Goal: Task Accomplishment & Management: Manage account settings

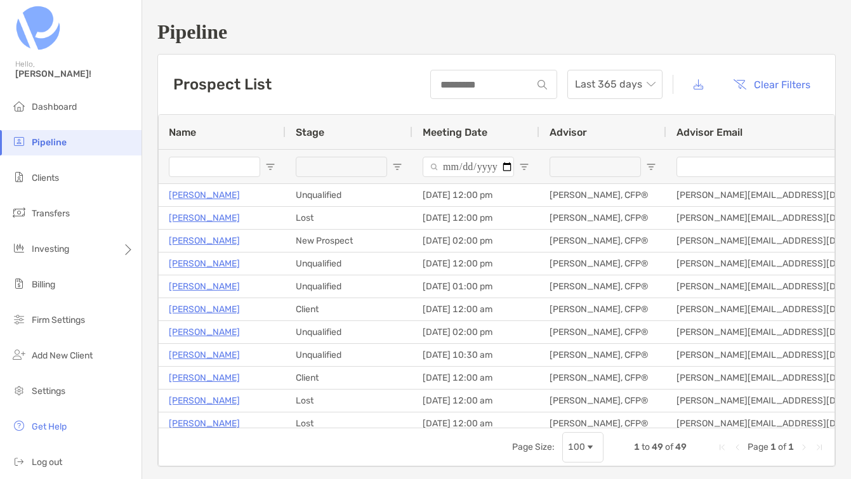
click at [216, 171] on input "Name Filter Input" at bounding box center [214, 167] width 91 height 20
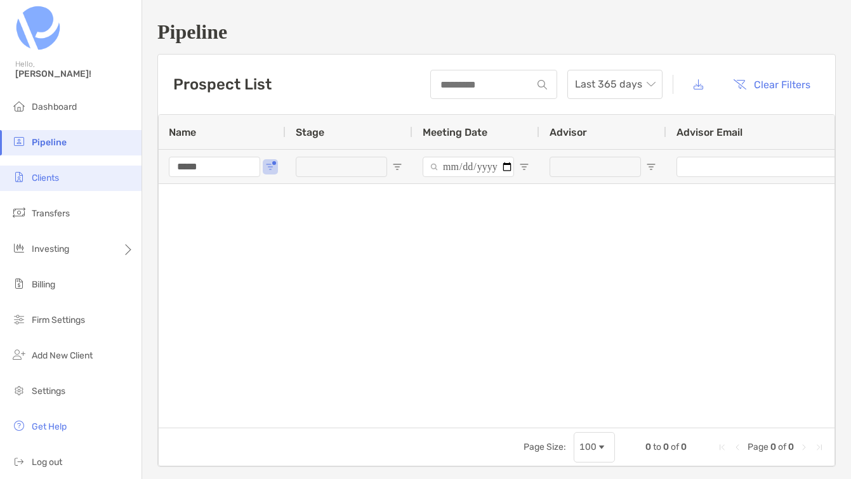
type input "*****"
click at [50, 179] on span "Clients" at bounding box center [45, 178] width 27 height 11
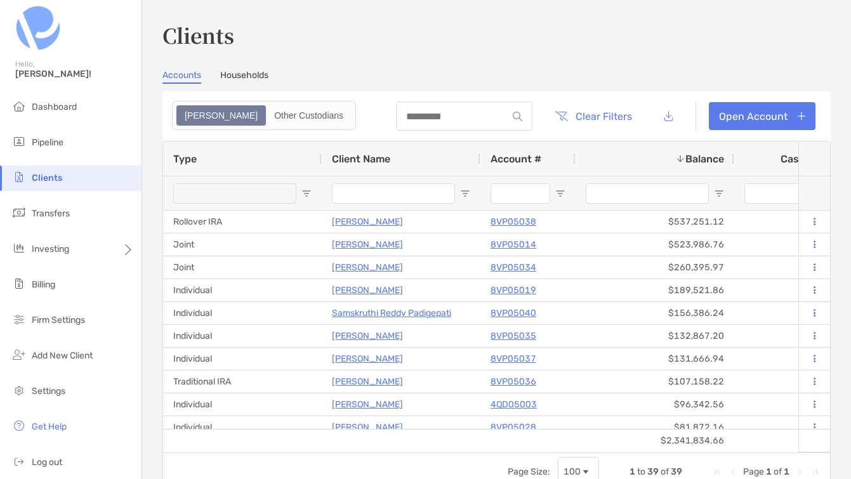
click at [373, 199] on input "Client Name Filter Input" at bounding box center [393, 193] width 123 height 20
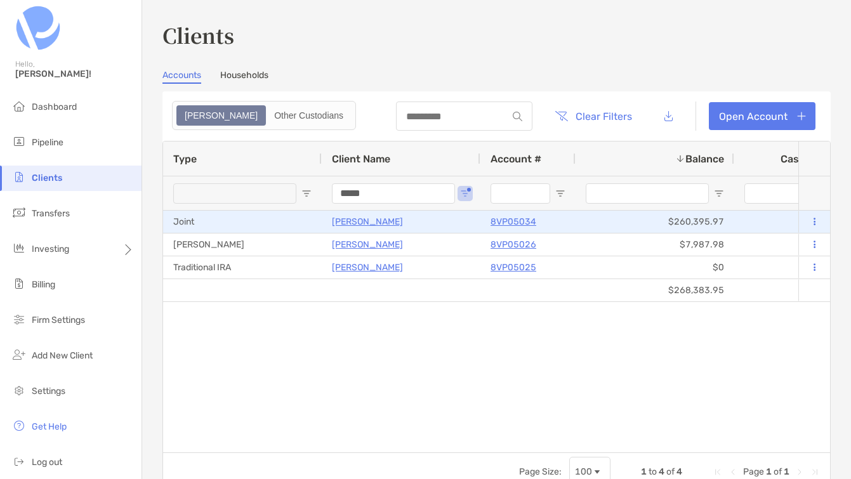
type input "*****"
click at [364, 222] on p "[PERSON_NAME]" at bounding box center [367, 222] width 71 height 16
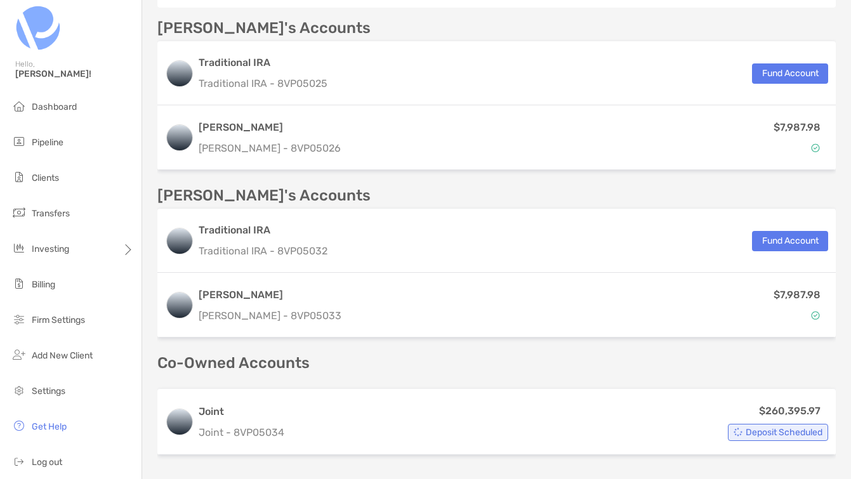
scroll to position [461, 0]
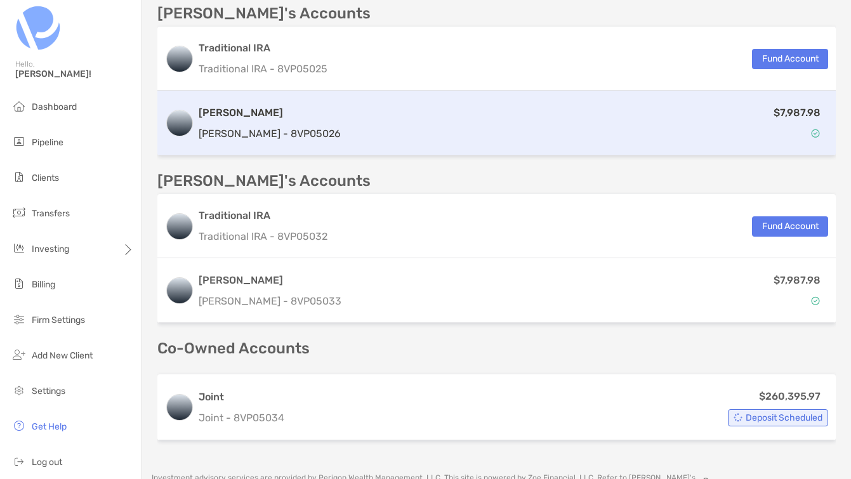
click at [255, 120] on div "[PERSON_NAME] [PERSON_NAME] - 8VP05026" at bounding box center [270, 123] width 142 height 36
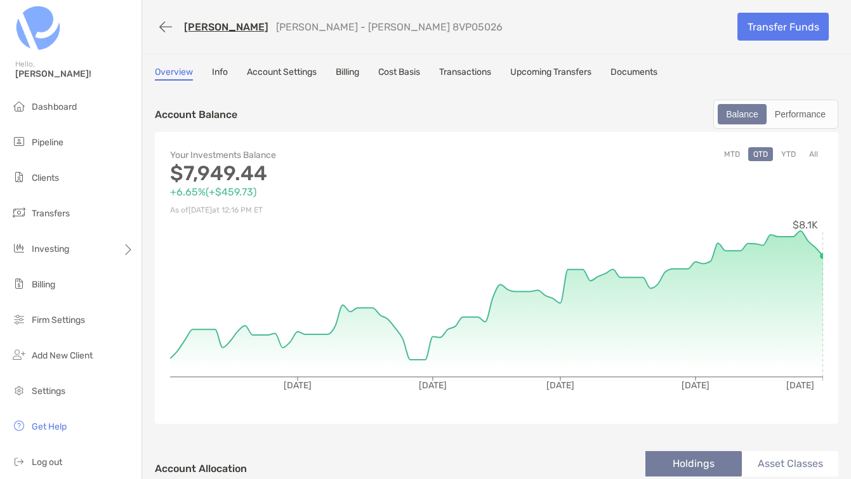
click at [283, 77] on link "Account Settings" at bounding box center [282, 74] width 70 height 14
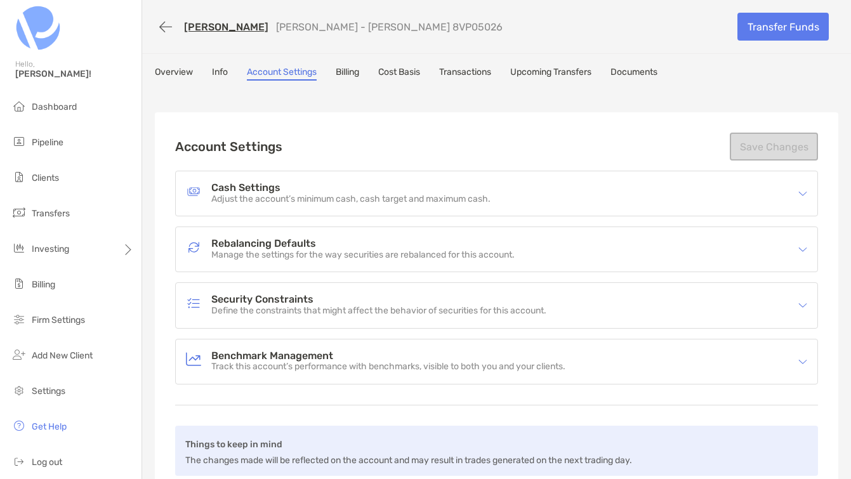
click at [214, 70] on link "Info" at bounding box center [220, 74] width 16 height 14
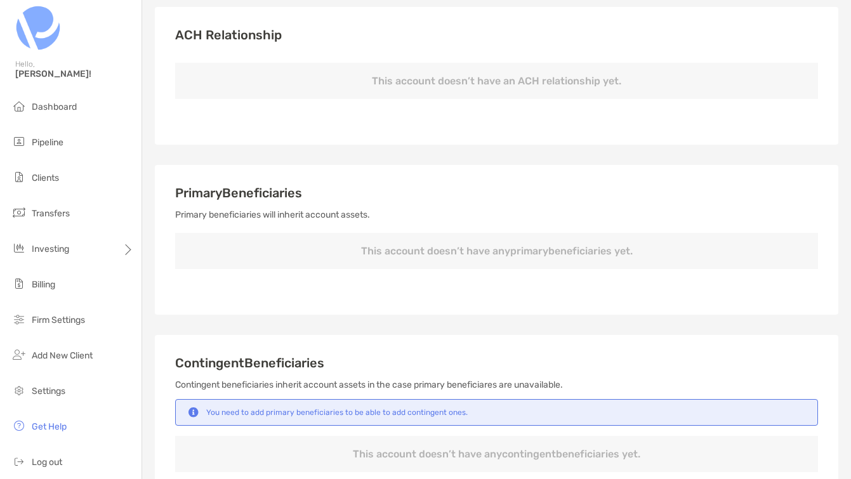
scroll to position [325, 0]
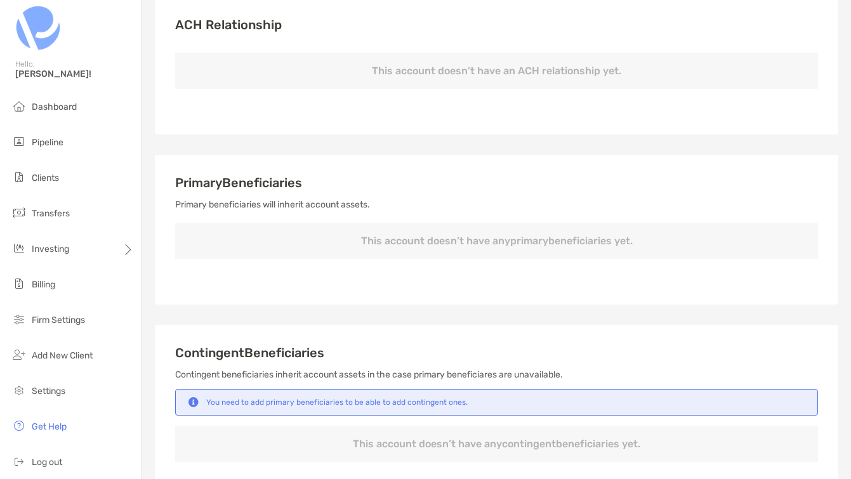
type input "**********"
click at [488, 244] on p "This account doesn’t have any primary beneficiaries yet." at bounding box center [496, 241] width 643 height 36
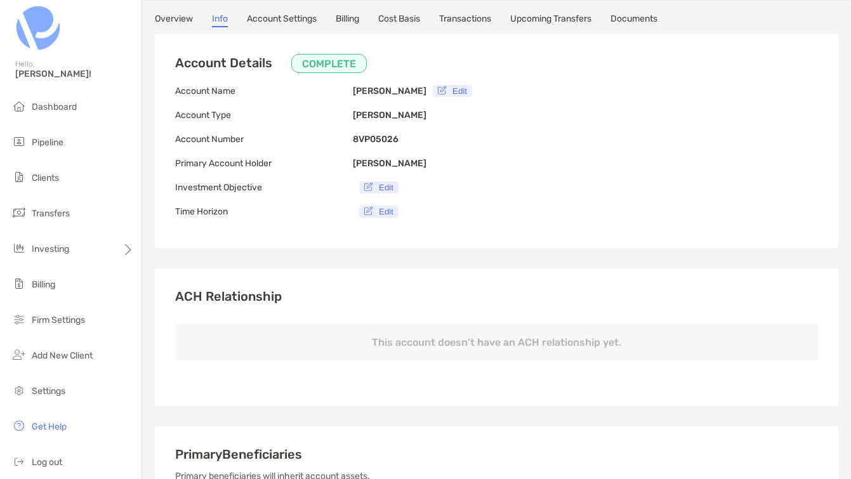
scroll to position [0, 0]
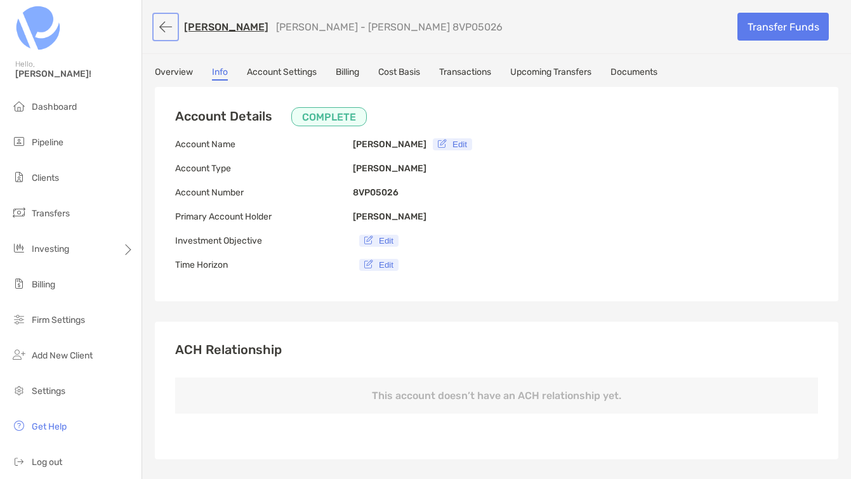
click at [171, 21] on button "button" at bounding box center [166, 26] width 22 height 23
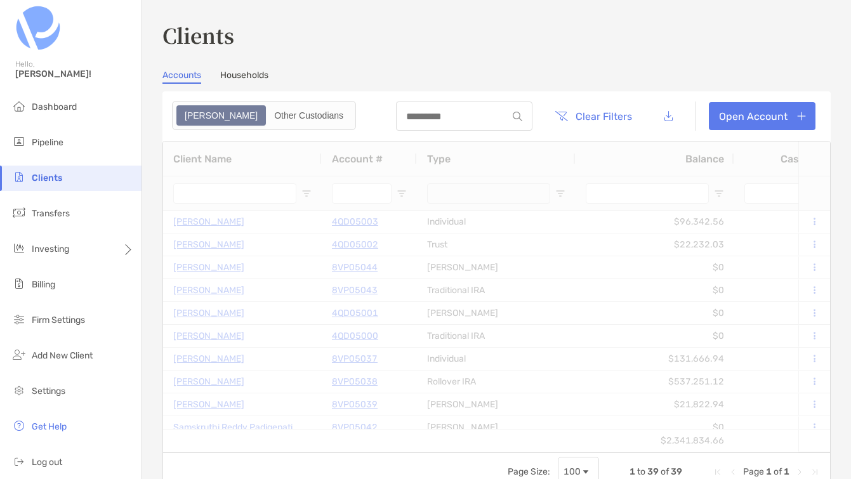
type input "*****"
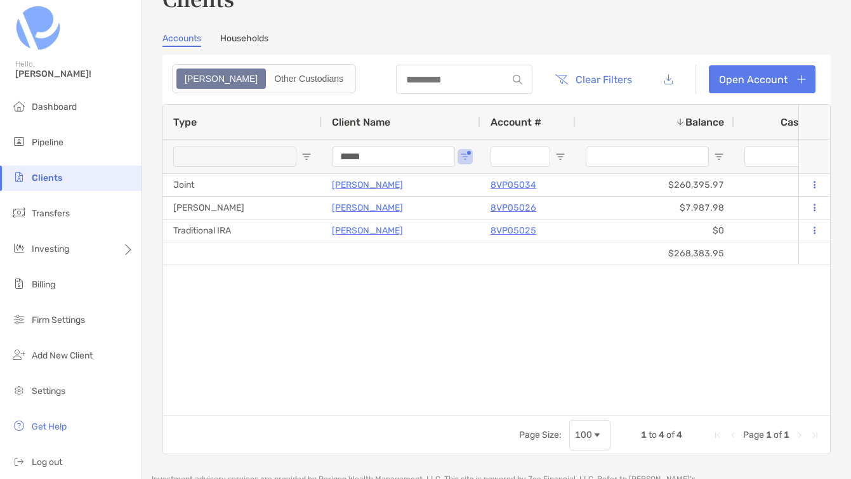
scroll to position [48, 0]
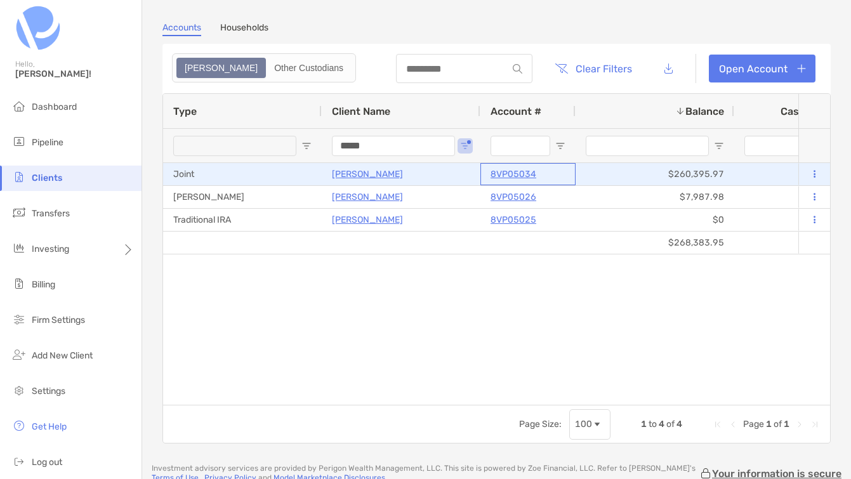
click at [501, 176] on p "8VP05034" at bounding box center [514, 174] width 46 height 16
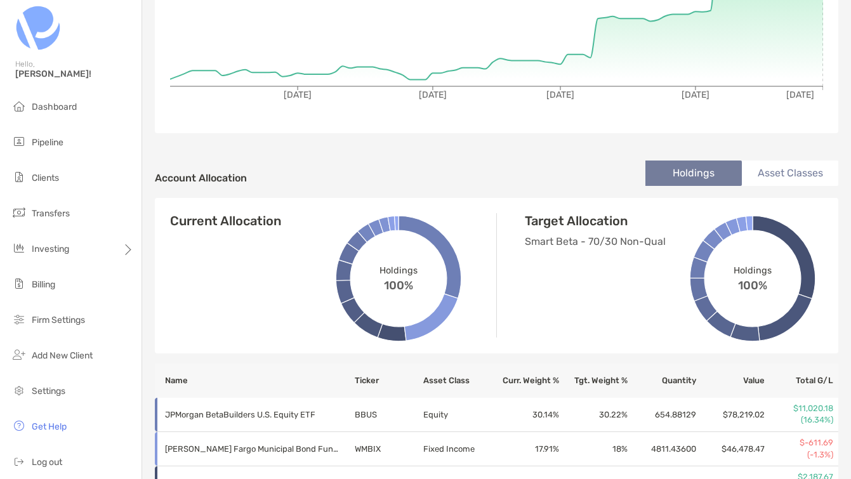
scroll to position [32, 0]
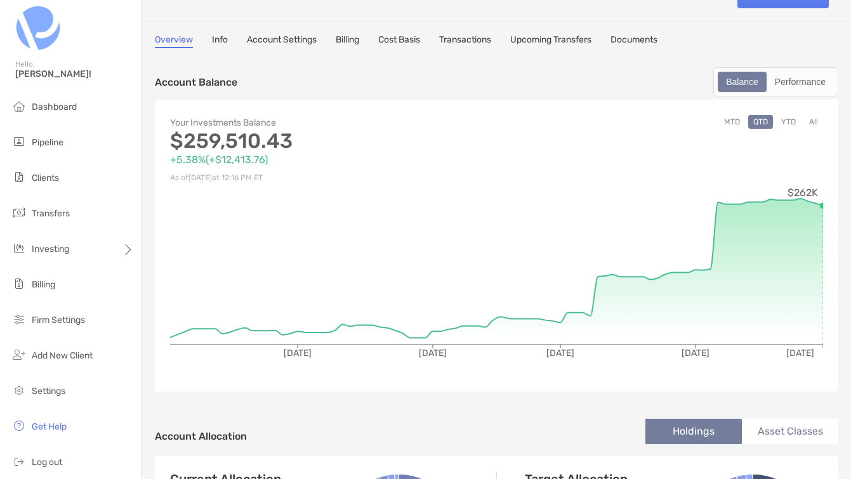
click at [473, 40] on link "Transactions" at bounding box center [465, 41] width 52 height 14
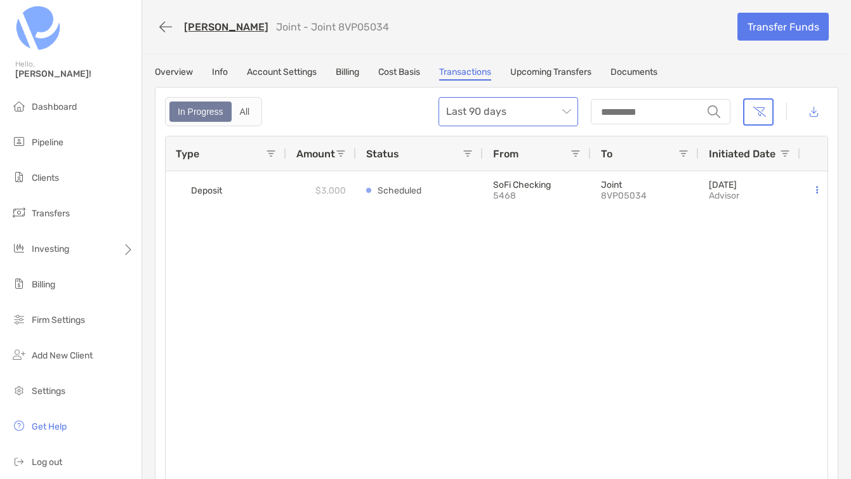
click at [540, 122] on span "Last 90 days" at bounding box center [508, 112] width 124 height 28
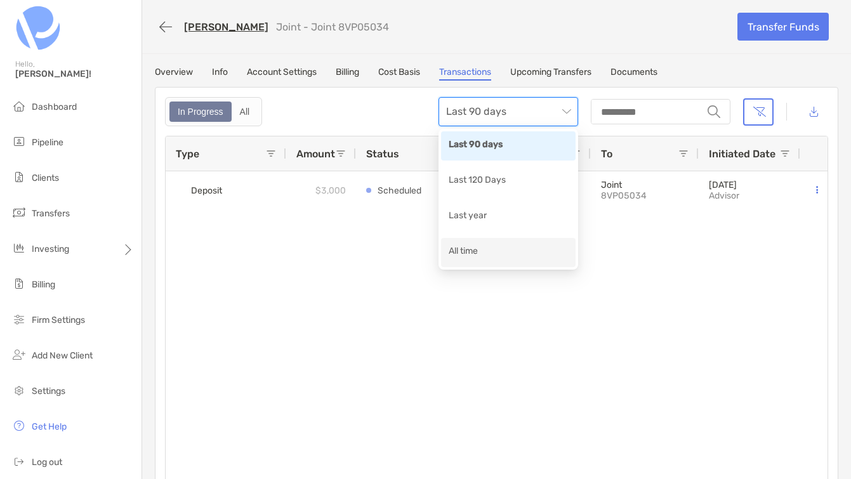
click at [476, 248] on div "All time" at bounding box center [508, 252] width 119 height 16
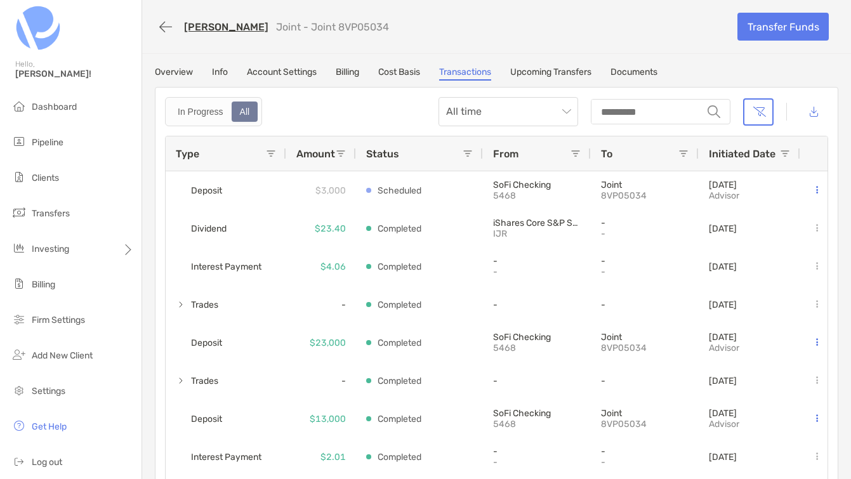
click at [300, 151] on span "Amount" at bounding box center [315, 154] width 39 height 12
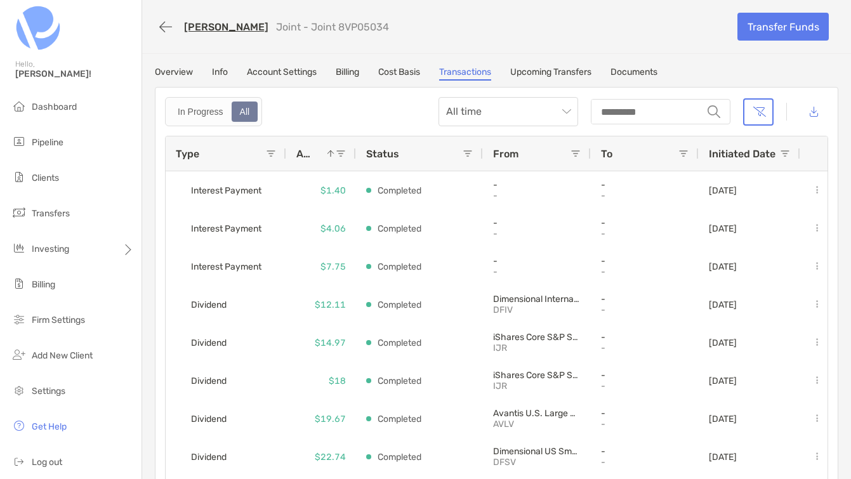
click at [312, 158] on span "Amount" at bounding box center [307, 154] width 22 height 12
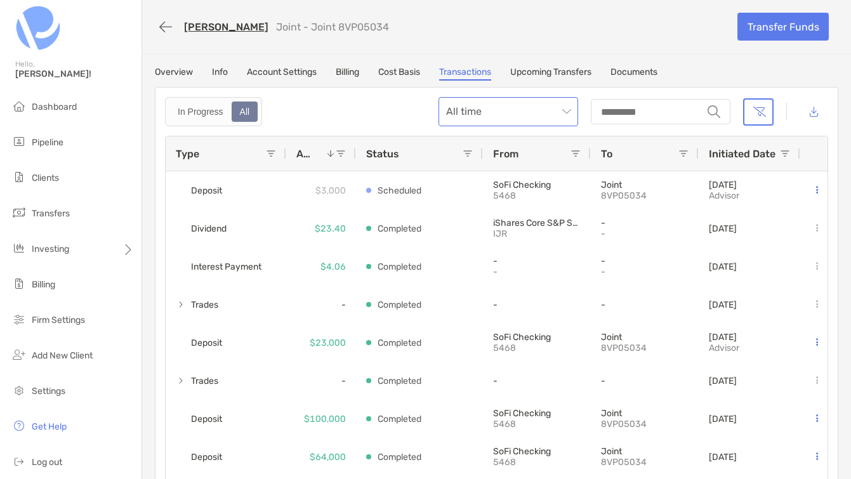
click at [542, 105] on span "All time" at bounding box center [508, 112] width 124 height 28
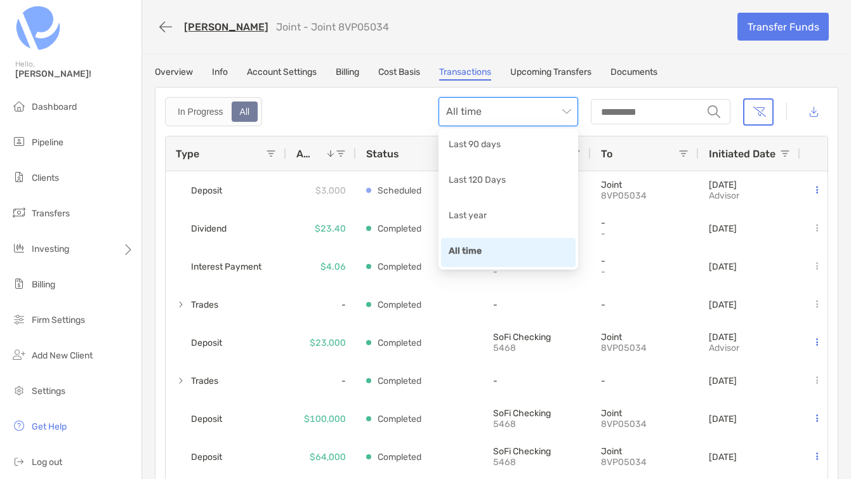
click at [334, 93] on div "In Progress All All time string Press ENTER to sort. Press CTRL ENTER to open f…" at bounding box center [497, 292] width 684 height 411
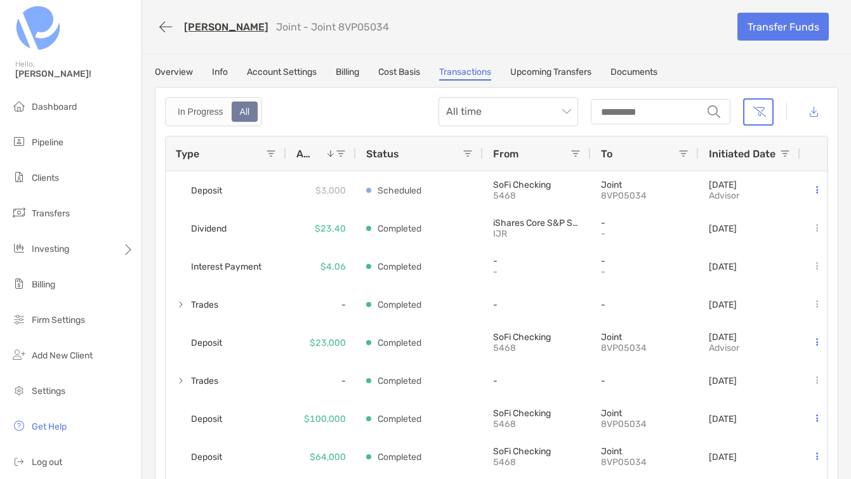
click at [477, 28] on div "[PERSON_NAME] Joint - Joint 8VP05034" at bounding box center [441, 26] width 573 height 23
click at [173, 22] on button "button" at bounding box center [166, 26] width 22 height 23
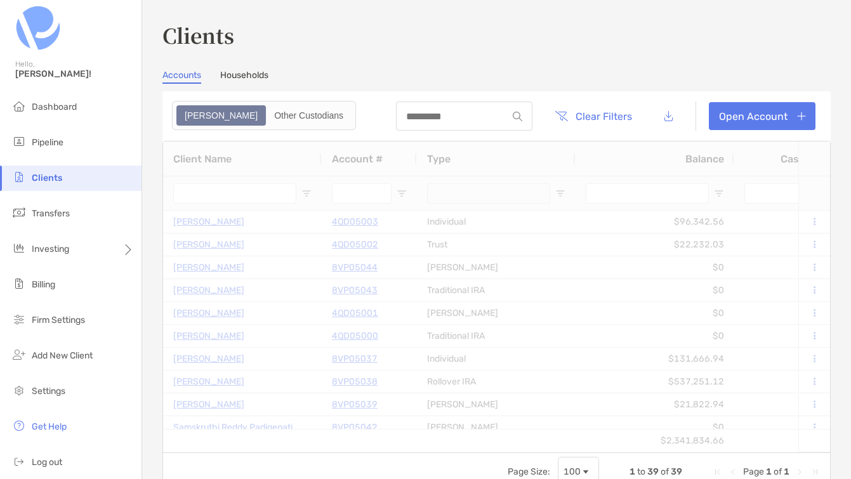
type input "*****"
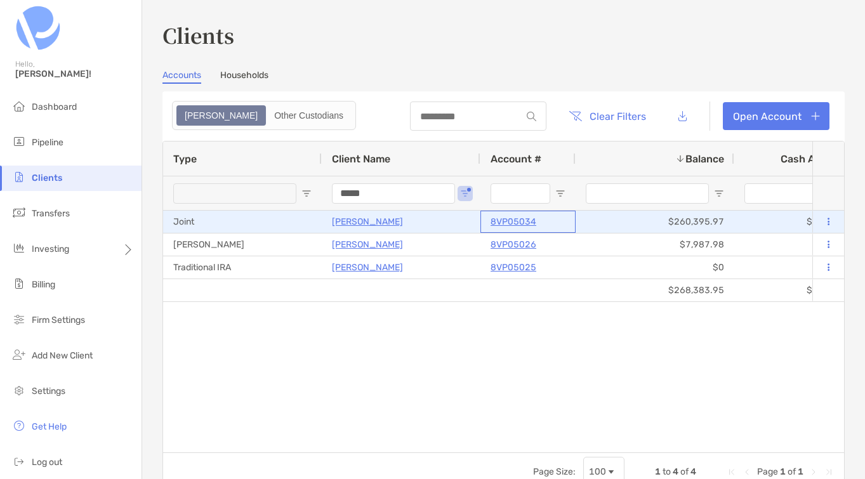
click at [508, 222] on p "8VP05034" at bounding box center [514, 222] width 46 height 16
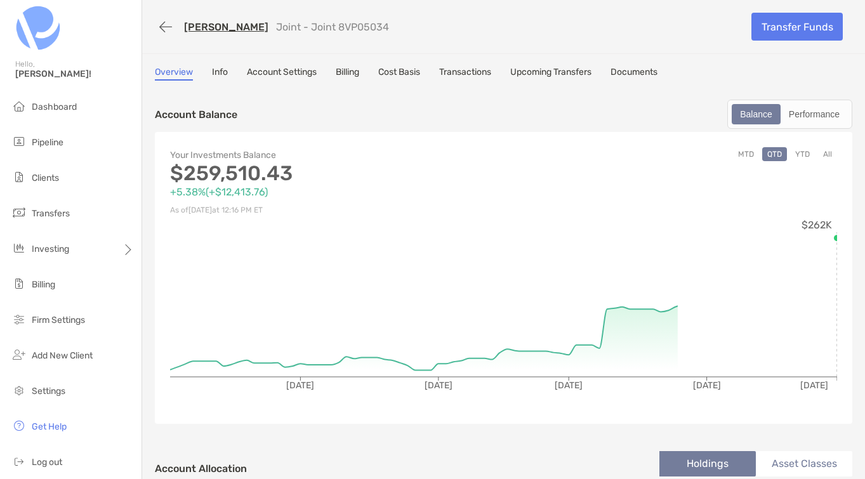
click at [488, 71] on link "Transactions" at bounding box center [465, 74] width 52 height 14
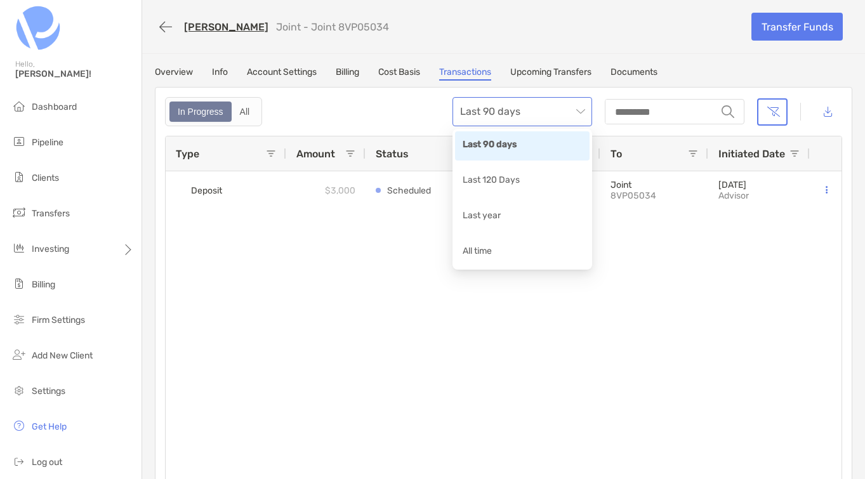
click at [546, 121] on span "Last 90 days" at bounding box center [522, 112] width 124 height 28
click at [505, 253] on div "All time" at bounding box center [522, 252] width 119 height 16
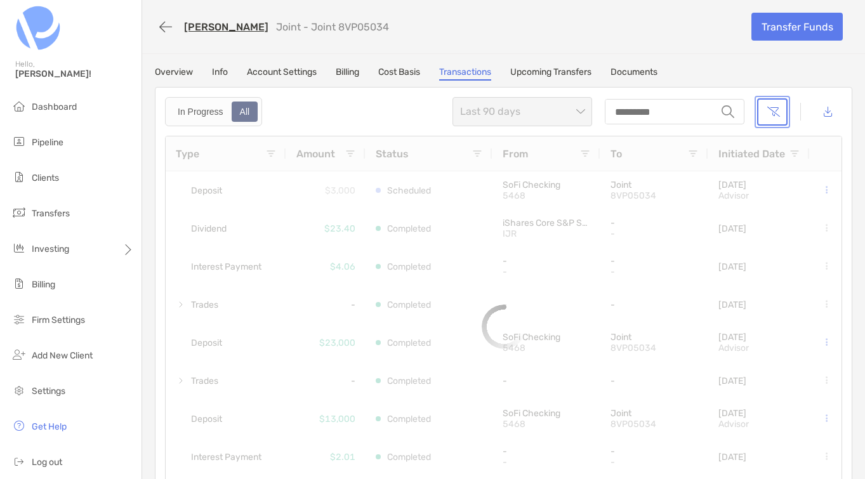
click at [774, 107] on button "button" at bounding box center [772, 111] width 30 height 27
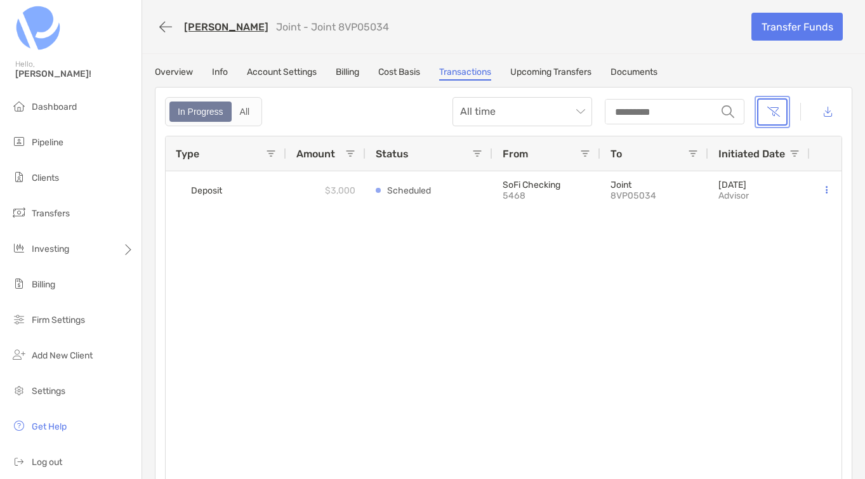
click at [776, 111] on button "button" at bounding box center [772, 111] width 30 height 27
click at [249, 110] on div "All" at bounding box center [245, 112] width 24 height 18
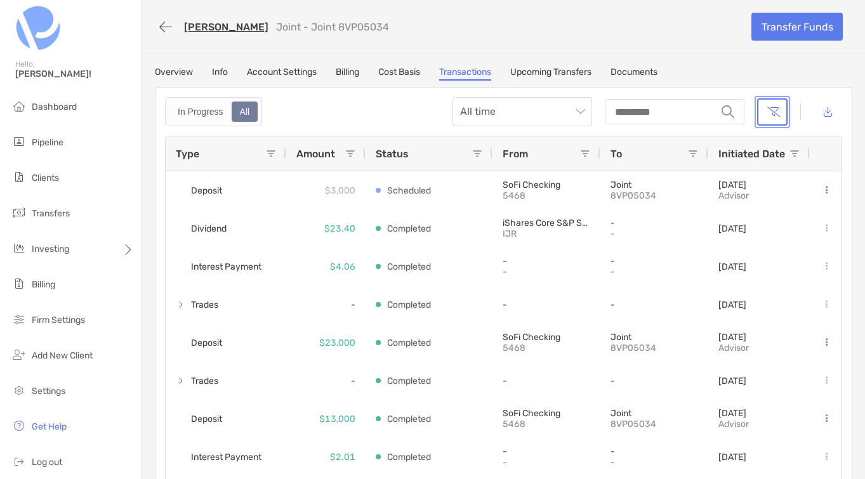
click at [770, 112] on button "button" at bounding box center [772, 111] width 30 height 27
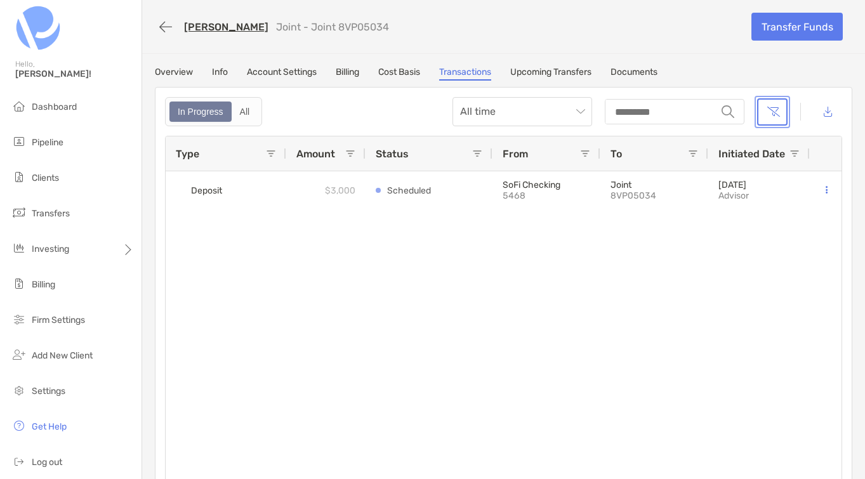
click at [770, 112] on button "button" at bounding box center [772, 111] width 30 height 27
click at [249, 109] on div "All" at bounding box center [245, 112] width 24 height 18
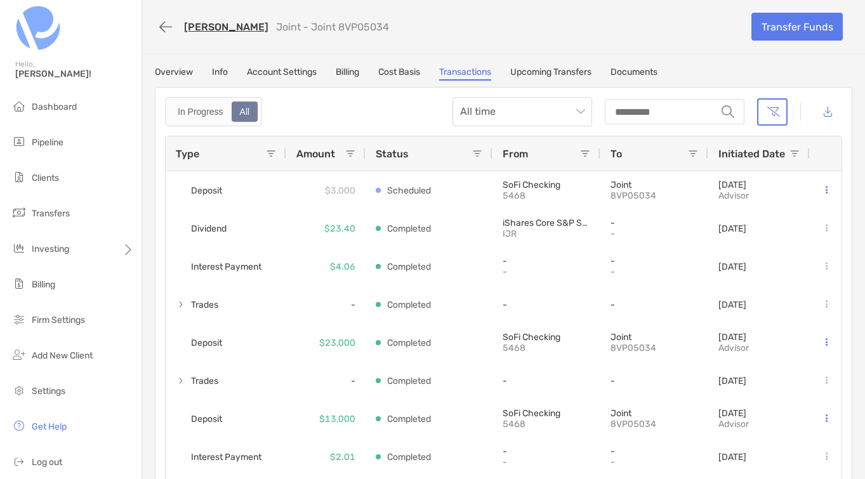
click at [656, 157] on div "To" at bounding box center [649, 153] width 77 height 34
click at [666, 152] on div "To 1" at bounding box center [649, 153] width 77 height 34
click at [270, 151] on span at bounding box center [271, 154] width 10 height 10
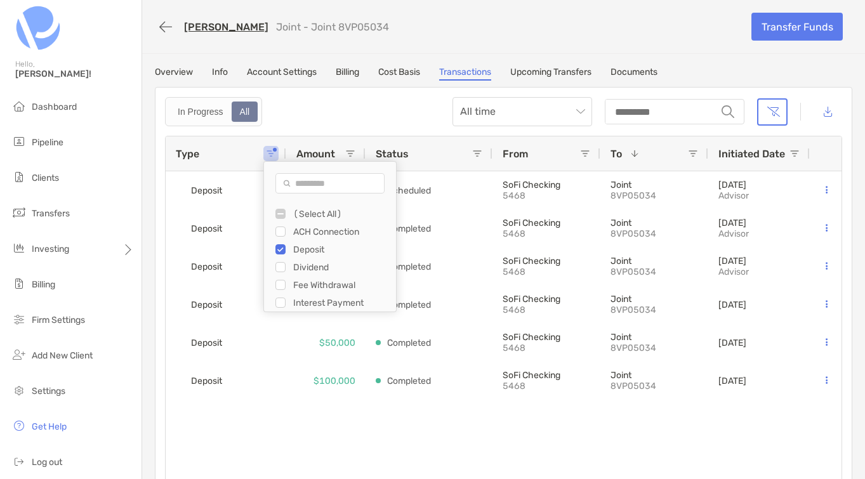
scroll to position [36, 0]
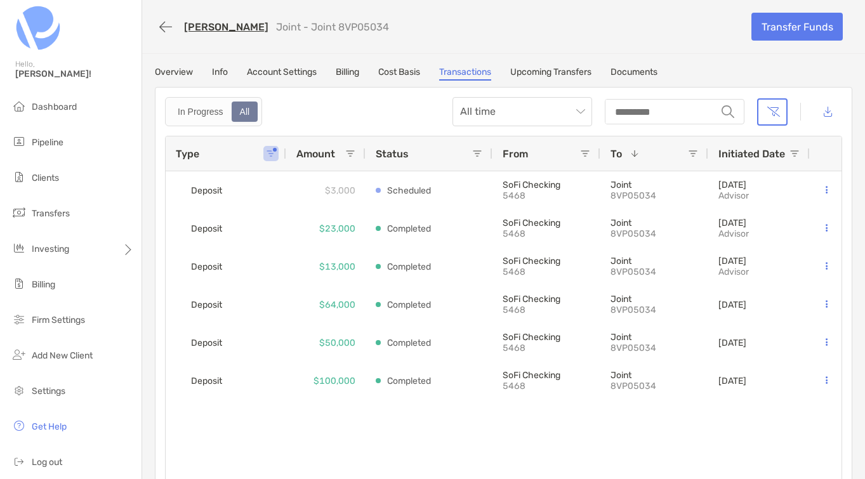
click at [344, 117] on div "In Progress All All time string" at bounding box center [503, 111] width 677 height 29
